Goal: Task Accomplishment & Management: Use online tool/utility

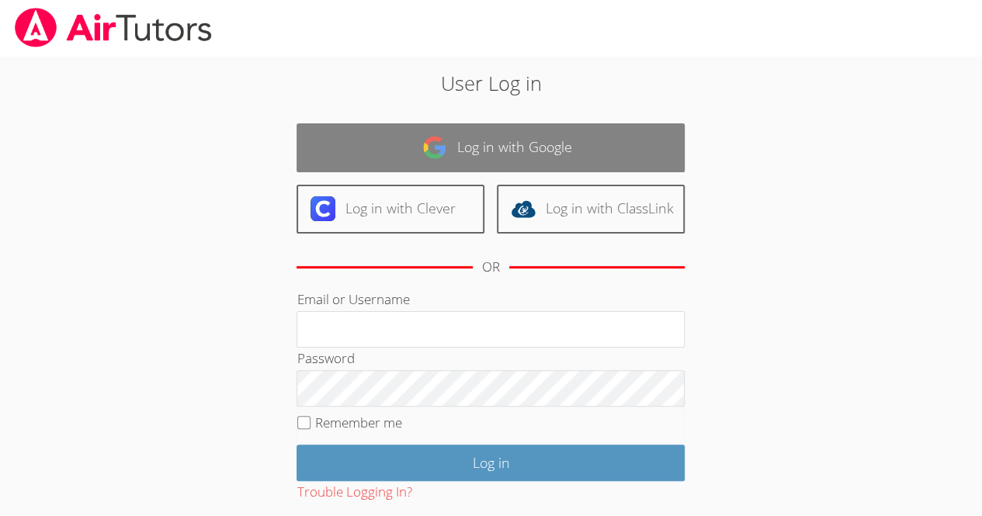
click at [571, 159] on link "Log in with Google" at bounding box center [491, 147] width 388 height 49
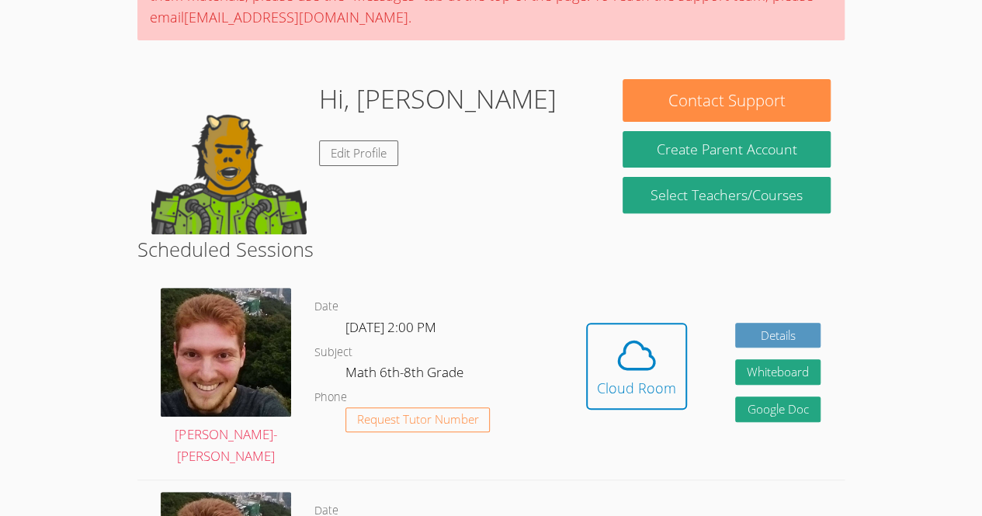
scroll to position [188, 0]
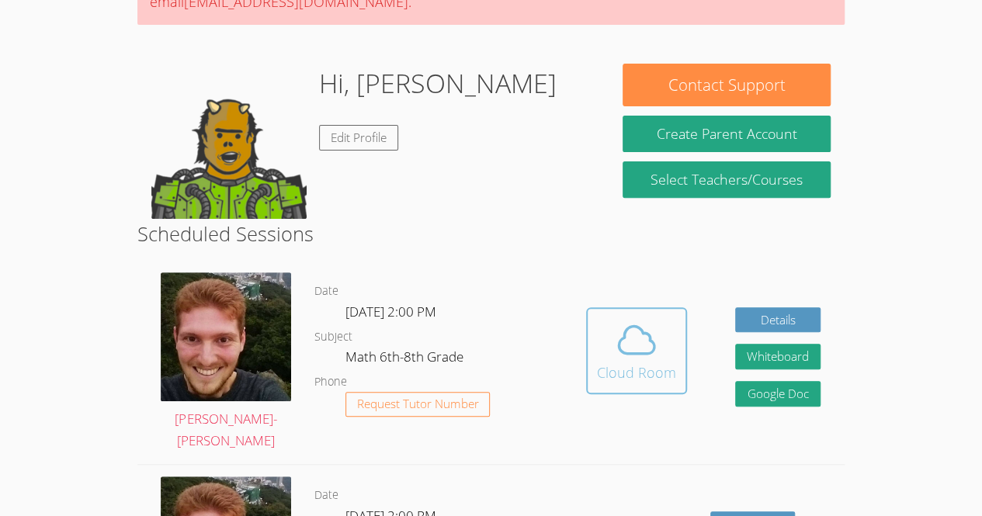
click at [595, 366] on button "Cloud Room" at bounding box center [636, 351] width 101 height 87
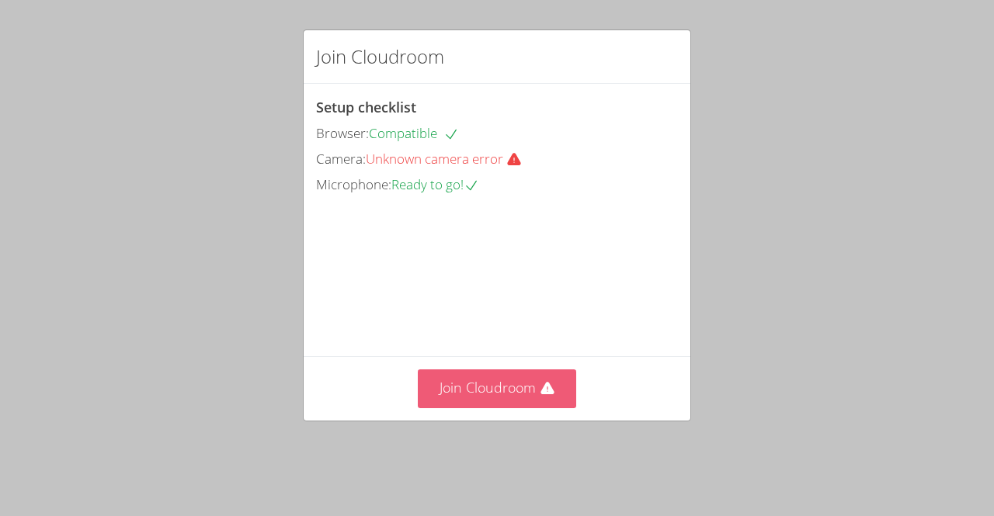
click at [494, 408] on button "Join Cloudroom" at bounding box center [497, 389] width 159 height 38
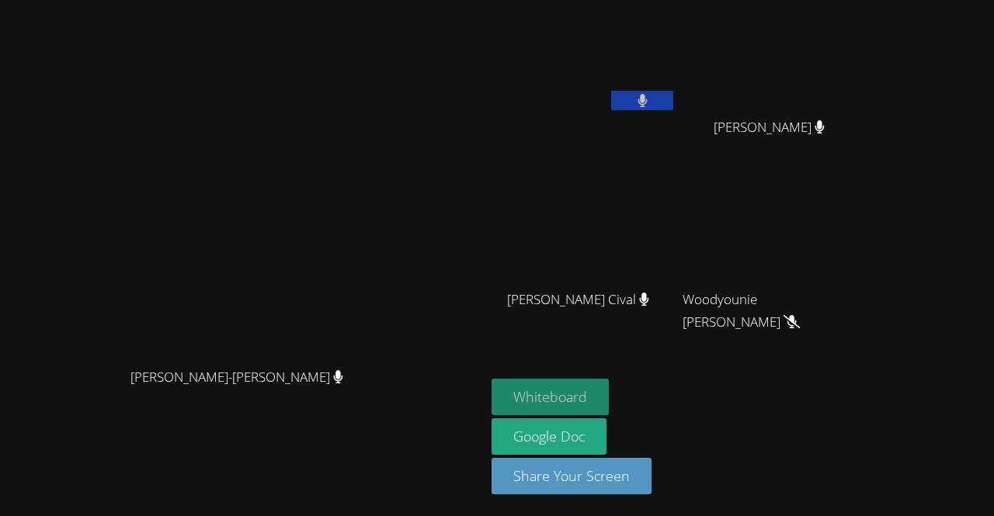
click at [609, 391] on button "Whiteboard" at bounding box center [550, 397] width 117 height 37
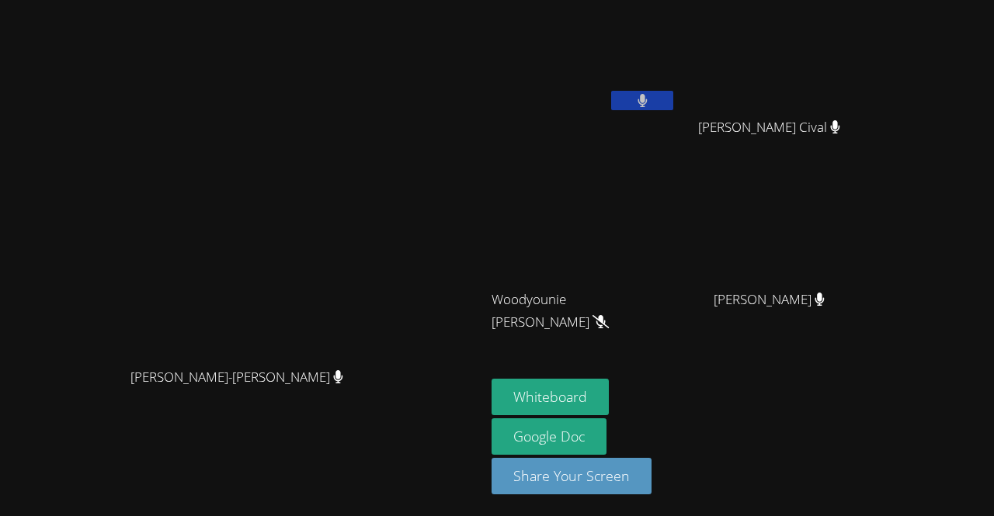
click at [676, 110] on video at bounding box center [584, 58] width 185 height 104
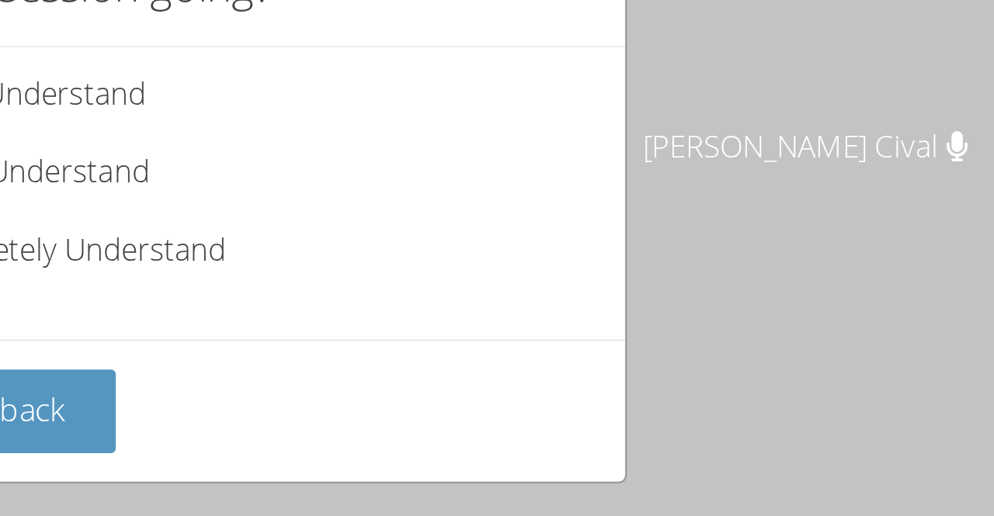
click at [463, 177] on span "Completely Understand" at bounding box center [446, 173] width 141 height 23
click at [356, 177] on input "Completely Understand" at bounding box center [349, 171] width 13 height 13
radio input "true"
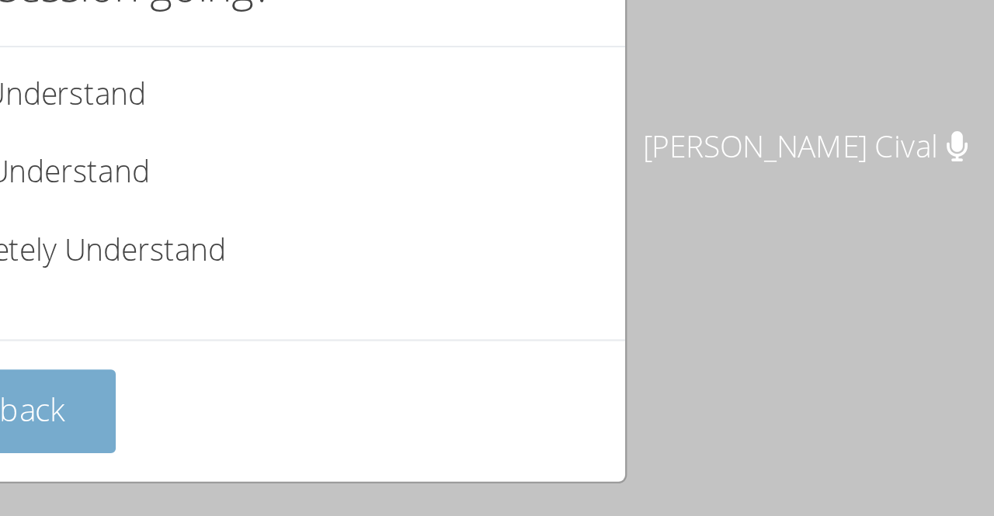
click at [447, 248] on button "Submit Feedback" at bounding box center [392, 242] width 152 height 37
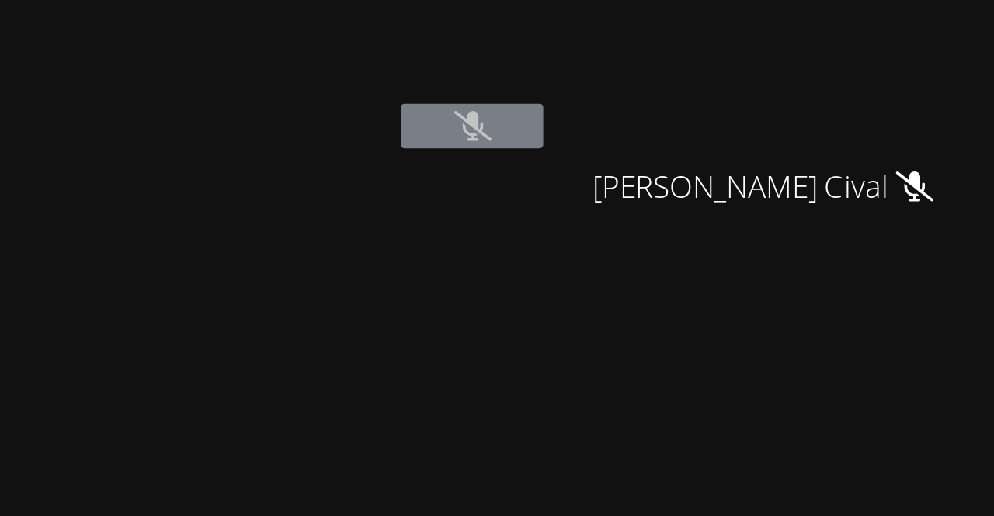
click at [648, 95] on video at bounding box center [584, 58] width 185 height 104
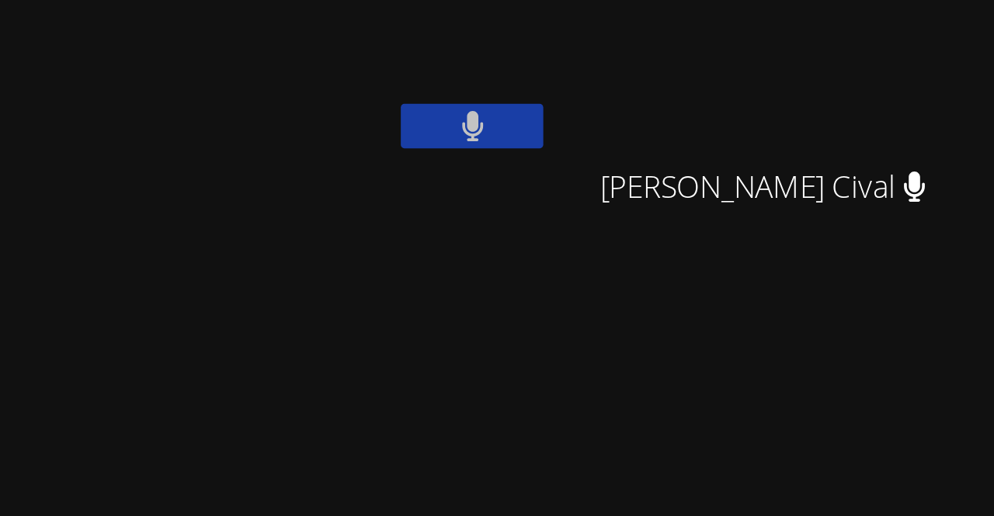
drag, startPoint x: 648, startPoint y: 95, endPoint x: 781, endPoint y: 106, distance: 133.2
click at [673, 106] on button at bounding box center [642, 100] width 62 height 19
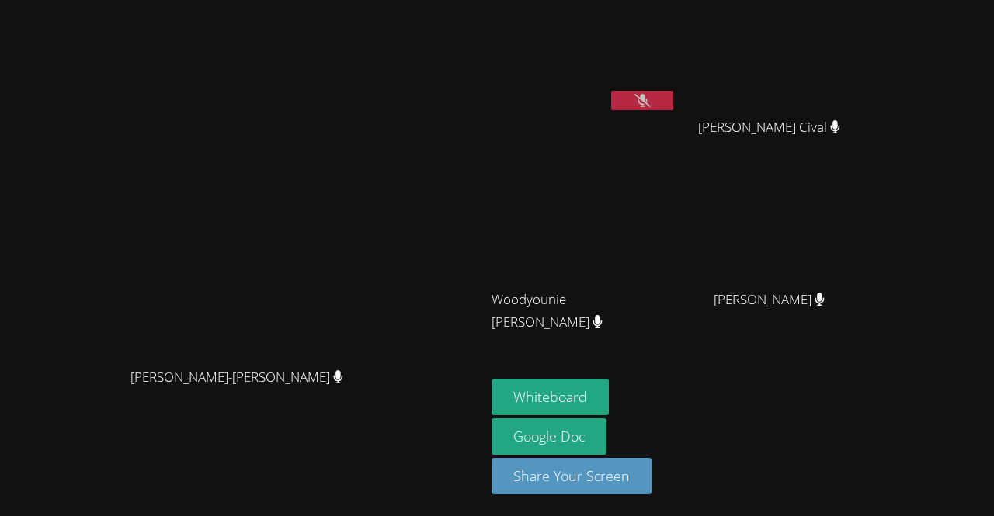
click at [673, 92] on button at bounding box center [642, 100] width 62 height 19
